Goal: Check status: Check status

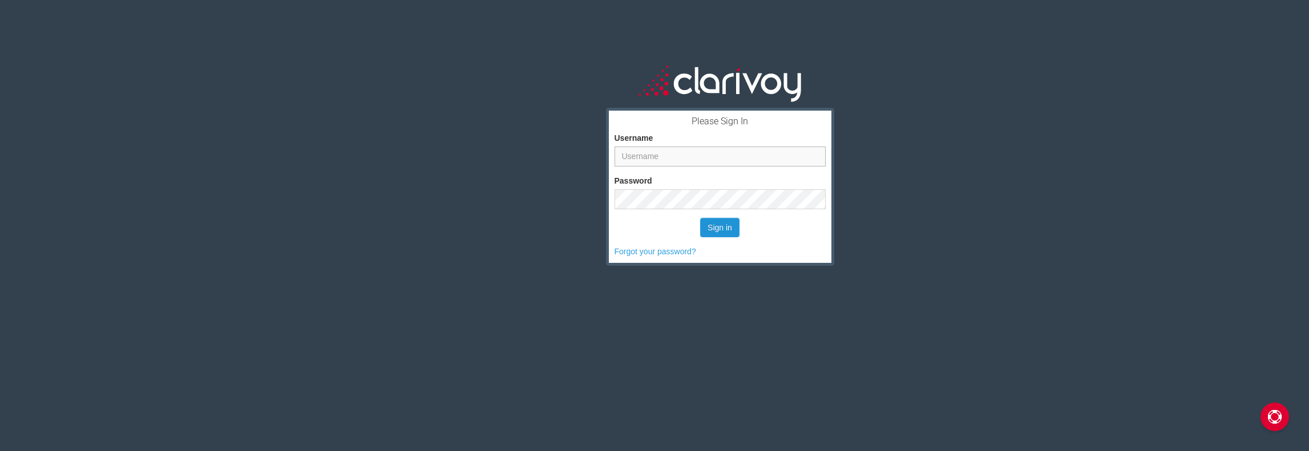
type input "jhurtado@rusnakautogroup.com"
click at [726, 225] on button "Sign in" at bounding box center [719, 227] width 39 height 19
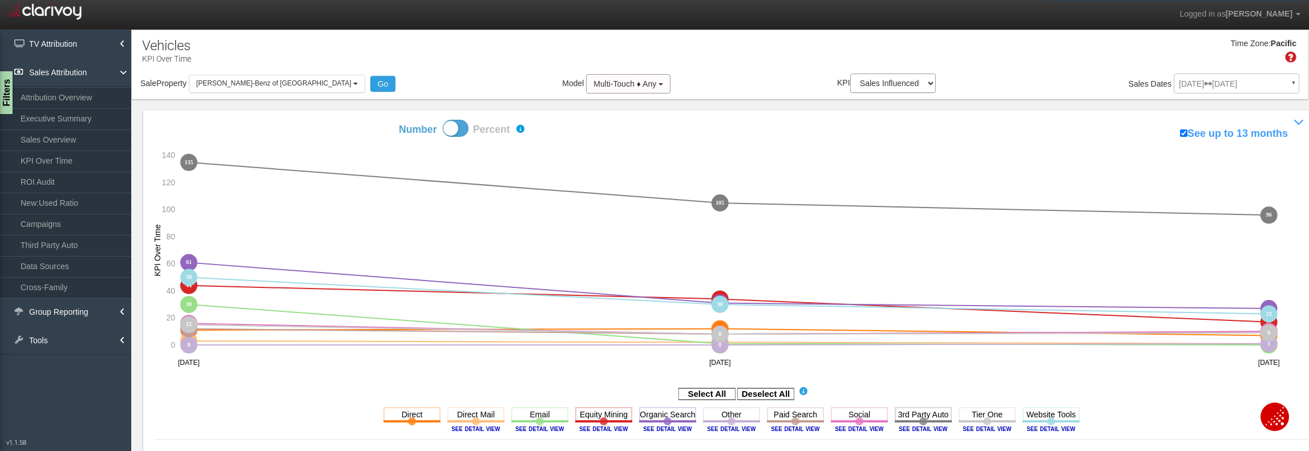
click at [1283, 80] on div "[DATE] [DATE] ▼ Comparing to: mm/dd/yyyy - mm/dd/yyyy Date Range: Custom [DATE]…" at bounding box center [1237, 86] width 126 height 20
click at [1239, 85] on div "[DATE] [DATE] ▼ Comparing to: mm/dd/yyyy - mm/dd/yyyy Date Range: Custom [DATE]…" at bounding box center [1237, 86] width 126 height 20
click at [1282, 82] on div "[DATE] [DATE] ▼ Comparing to: mm/dd/yyyy - mm/dd/yyyy Date Range: Custom [DATE]…" at bounding box center [1237, 86] width 126 height 20
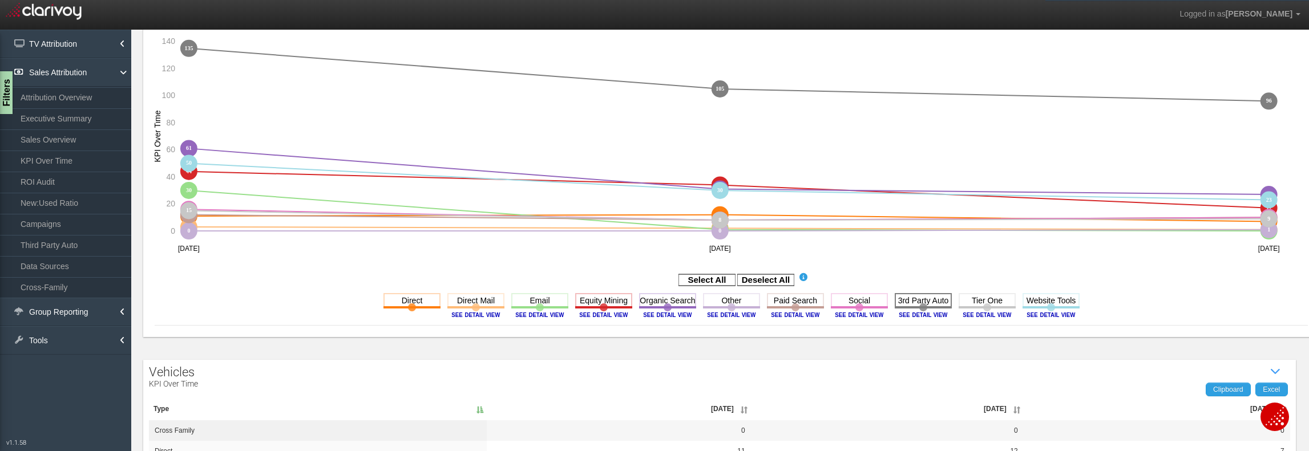
click at [918, 305] on rect at bounding box center [923, 300] width 57 height 14
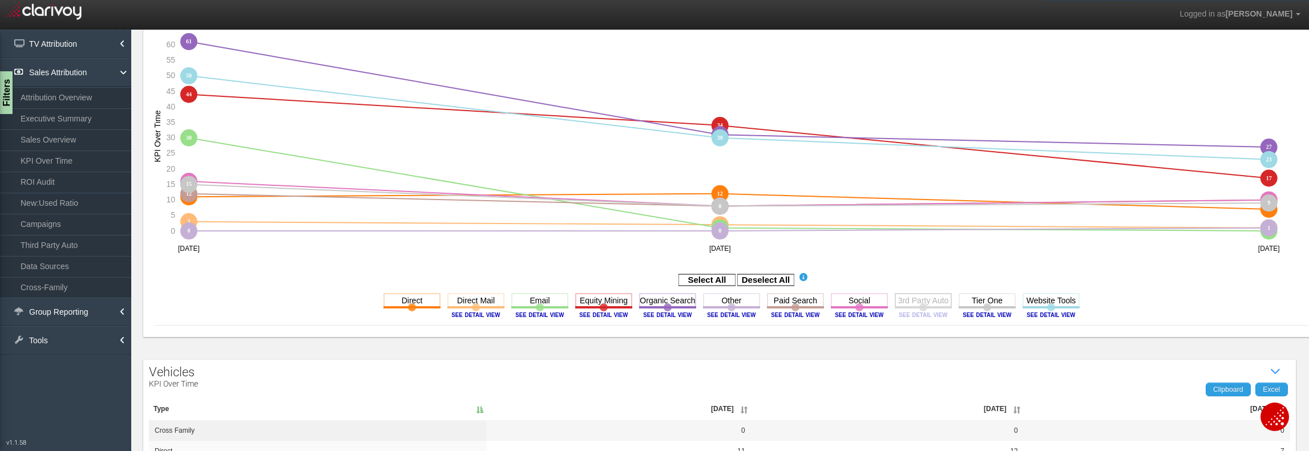
click at [919, 305] on rect at bounding box center [923, 300] width 57 height 14
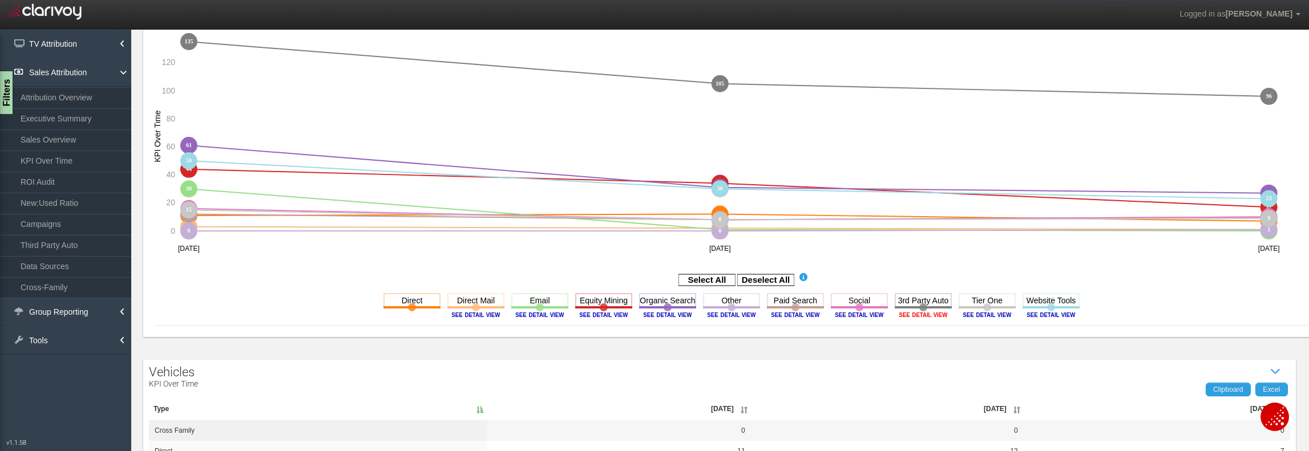
click at [922, 317] on image at bounding box center [923, 315] width 51 height 7
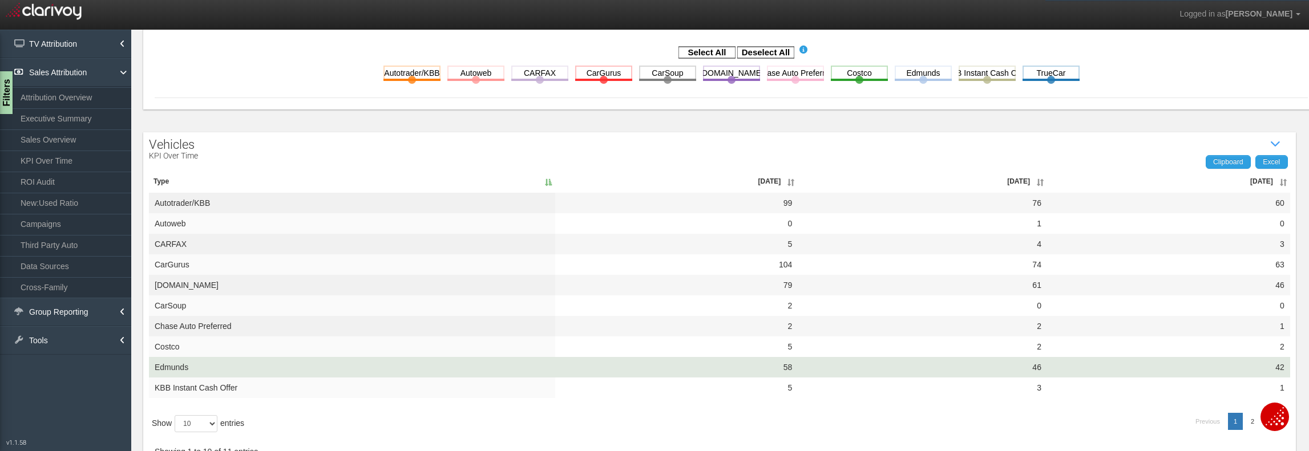
scroll to position [374, 0]
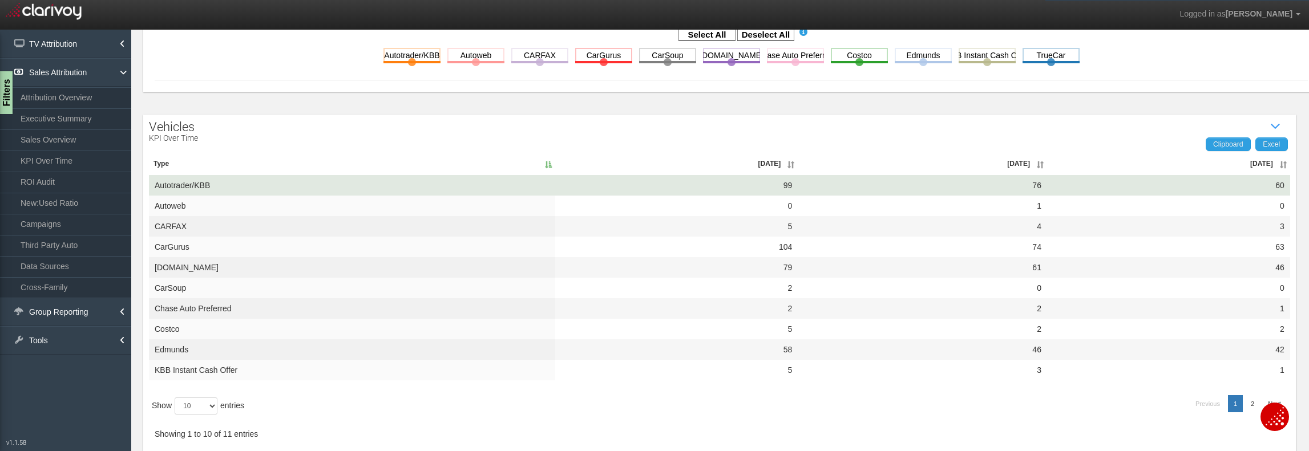
click at [1242, 185] on td "60" at bounding box center [1168, 185] width 243 height 21
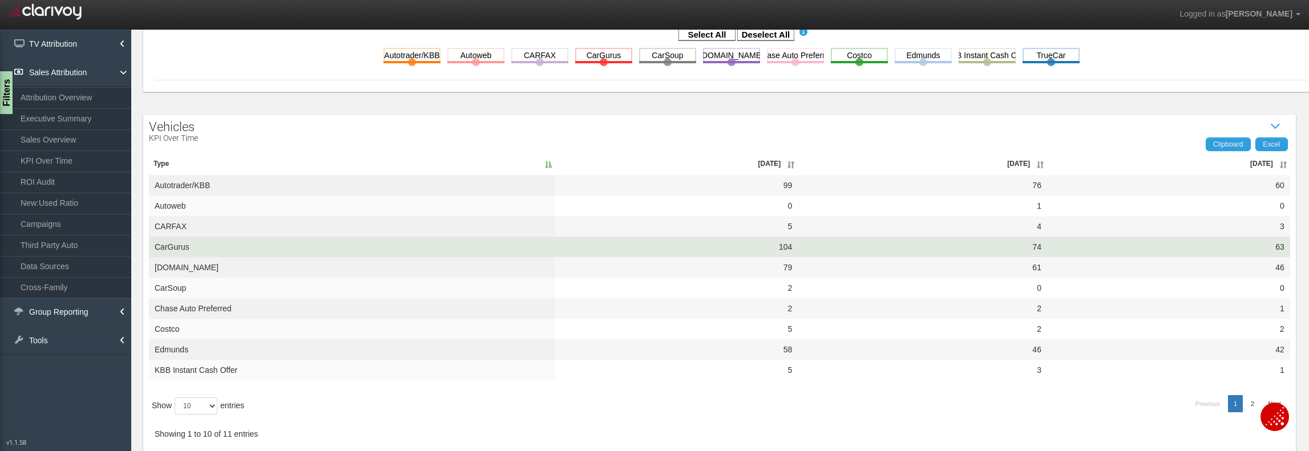
click at [711, 251] on td "104" at bounding box center [676, 247] width 243 height 21
click at [1229, 248] on td "63" at bounding box center [1168, 247] width 243 height 21
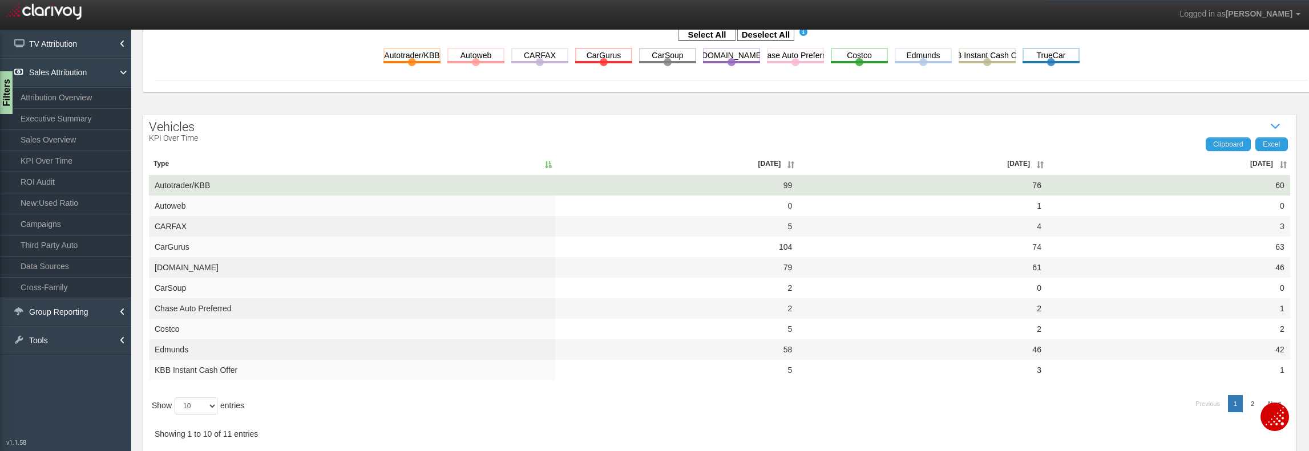
click at [1232, 184] on td "60" at bounding box center [1168, 185] width 243 height 21
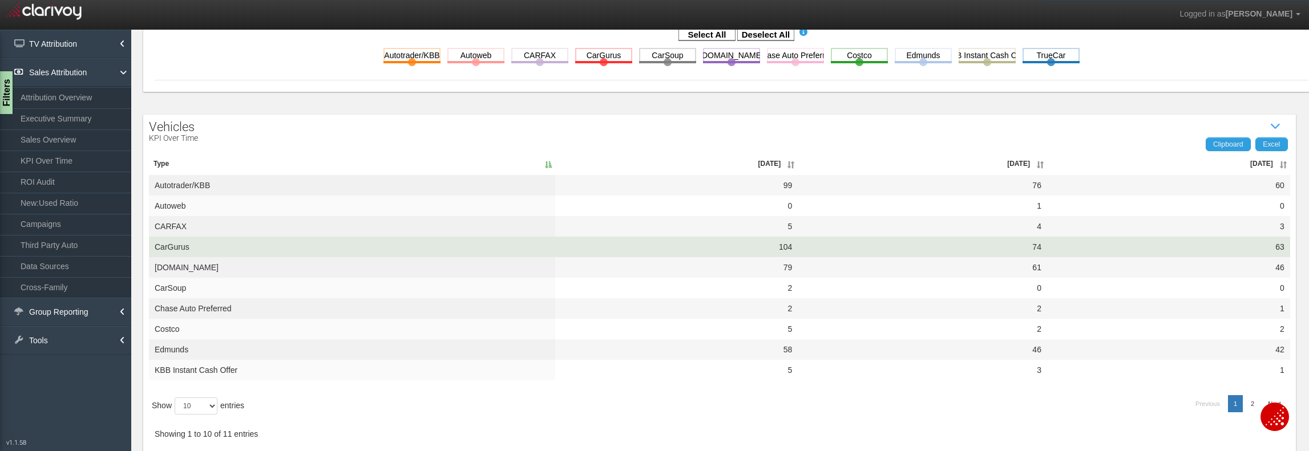
click at [1240, 247] on td "63" at bounding box center [1168, 247] width 243 height 21
click at [1168, 245] on td "63" at bounding box center [1168, 247] width 243 height 21
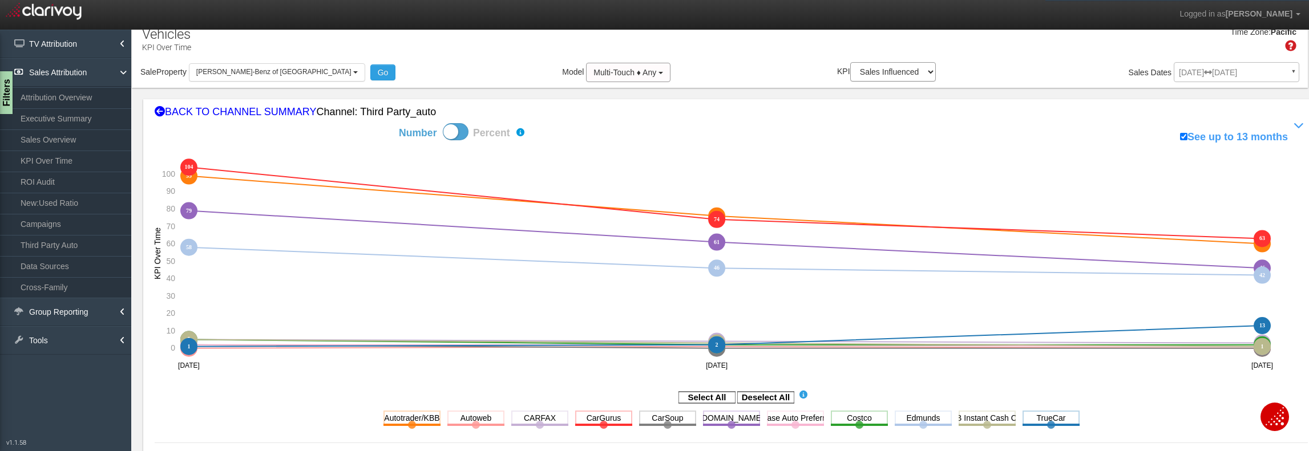
scroll to position [0, 0]
